Goal: Task Accomplishment & Management: Use online tool/utility

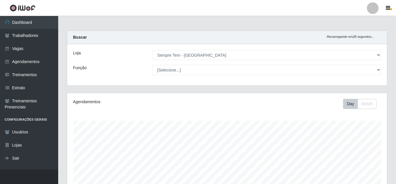
select select "509"
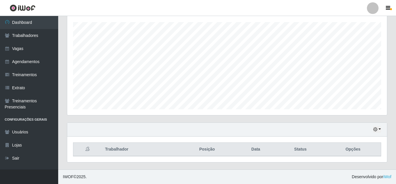
scroll to position [99, 0]
click at [119, 150] on th "Trabalhador" at bounding box center [139, 150] width 77 height 14
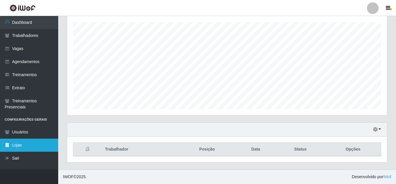
click at [15, 146] on link "Lojas" at bounding box center [29, 145] width 58 height 13
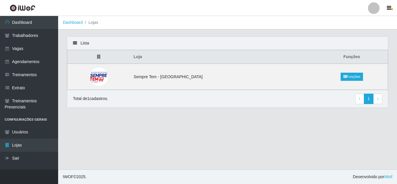
click at [74, 44] on div "Lista" at bounding box center [227, 43] width 321 height 13
click at [74, 44] on icon at bounding box center [75, 43] width 4 height 4
click at [81, 41] on div "Lista" at bounding box center [227, 43] width 321 height 13
click at [72, 44] on div "Lista" at bounding box center [227, 43] width 321 height 13
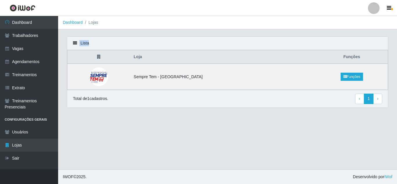
drag, startPoint x: 72, startPoint y: 44, endPoint x: 273, endPoint y: 29, distance: 202.0
click at [273, 29] on main "Dashboard Lojas Lista Loja Funções Sempre Tem - [GEOGRAPHIC_DATA] Funções Total…" at bounding box center [227, 92] width 339 height 153
click at [344, 73] on link "Funções" at bounding box center [352, 77] width 22 height 8
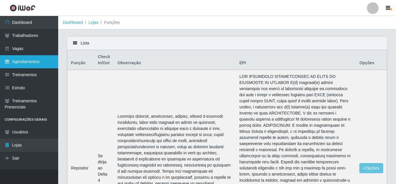
click at [41, 68] on link "Agendamentos" at bounding box center [29, 61] width 58 height 13
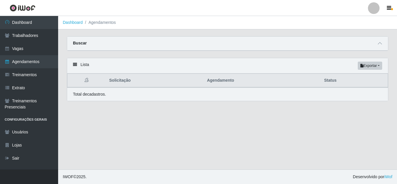
click at [74, 65] on icon at bounding box center [75, 64] width 4 height 4
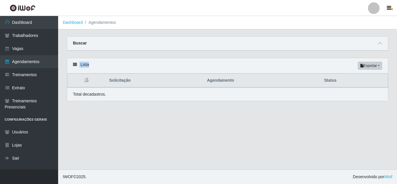
click at [74, 65] on icon at bounding box center [75, 64] width 4 height 4
